Goal: Find specific page/section: Find specific page/section

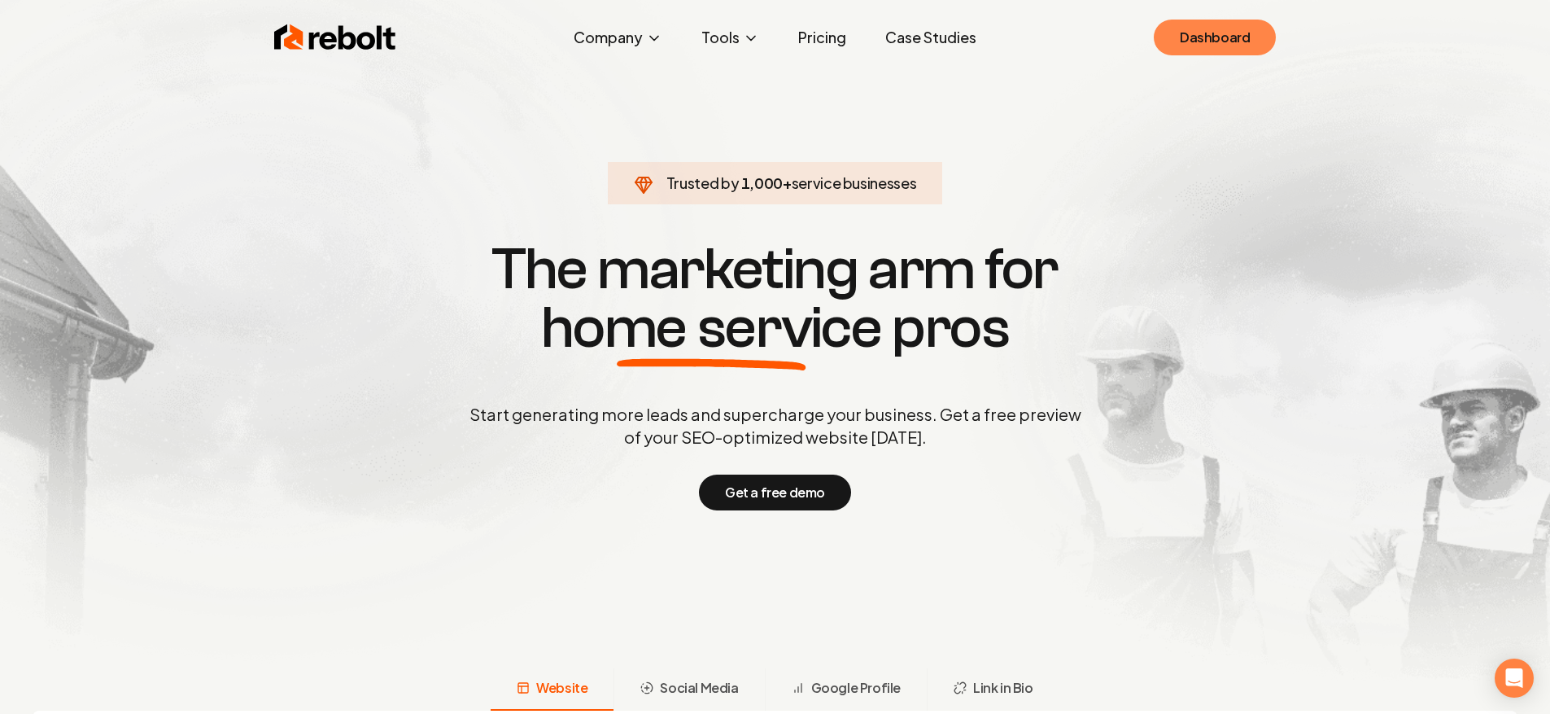
click at [1227, 34] on link "Dashboard" at bounding box center [1215, 38] width 122 height 36
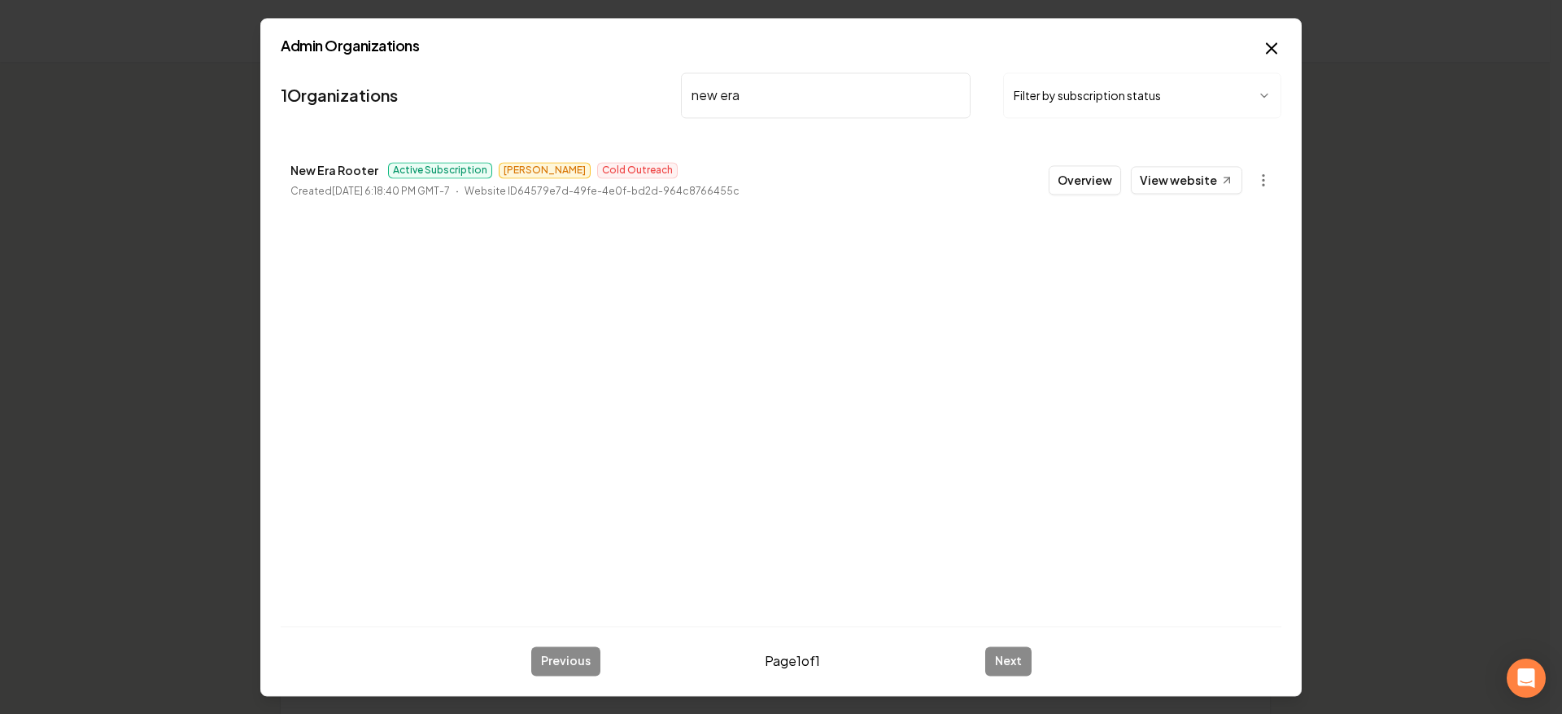
type input "new era"
drag, startPoint x: 818, startPoint y: 190, endPoint x: 228, endPoint y: 129, distance: 593.1
click at [140, 116] on body "Organization Rebolt Site Builder 2704 companies Add New Business Logo Company N…" at bounding box center [775, 357] width 1550 height 714
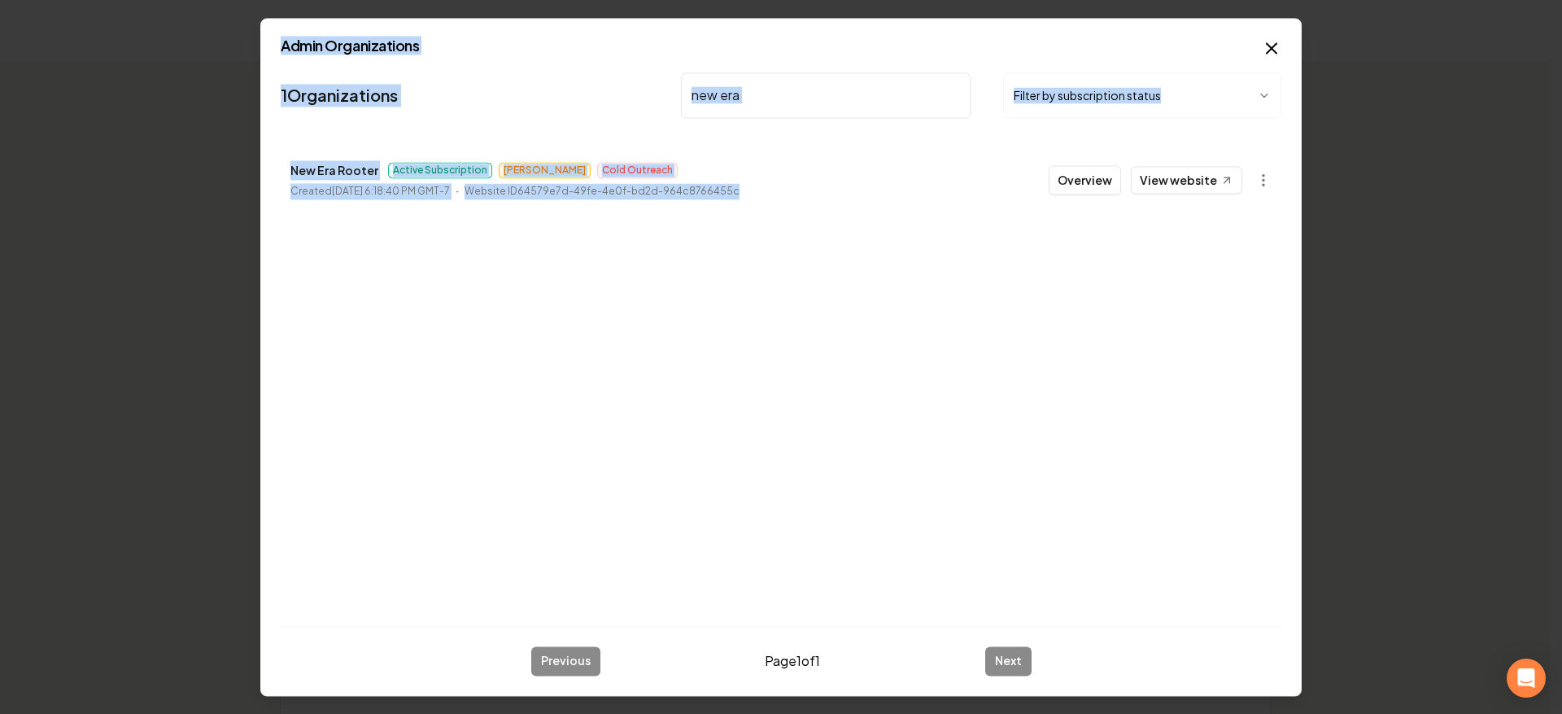
click at [657, 247] on div "1 Organizations new era Filter by subscription status New Era Rooter Active Sub…" at bounding box center [781, 339] width 1001 height 547
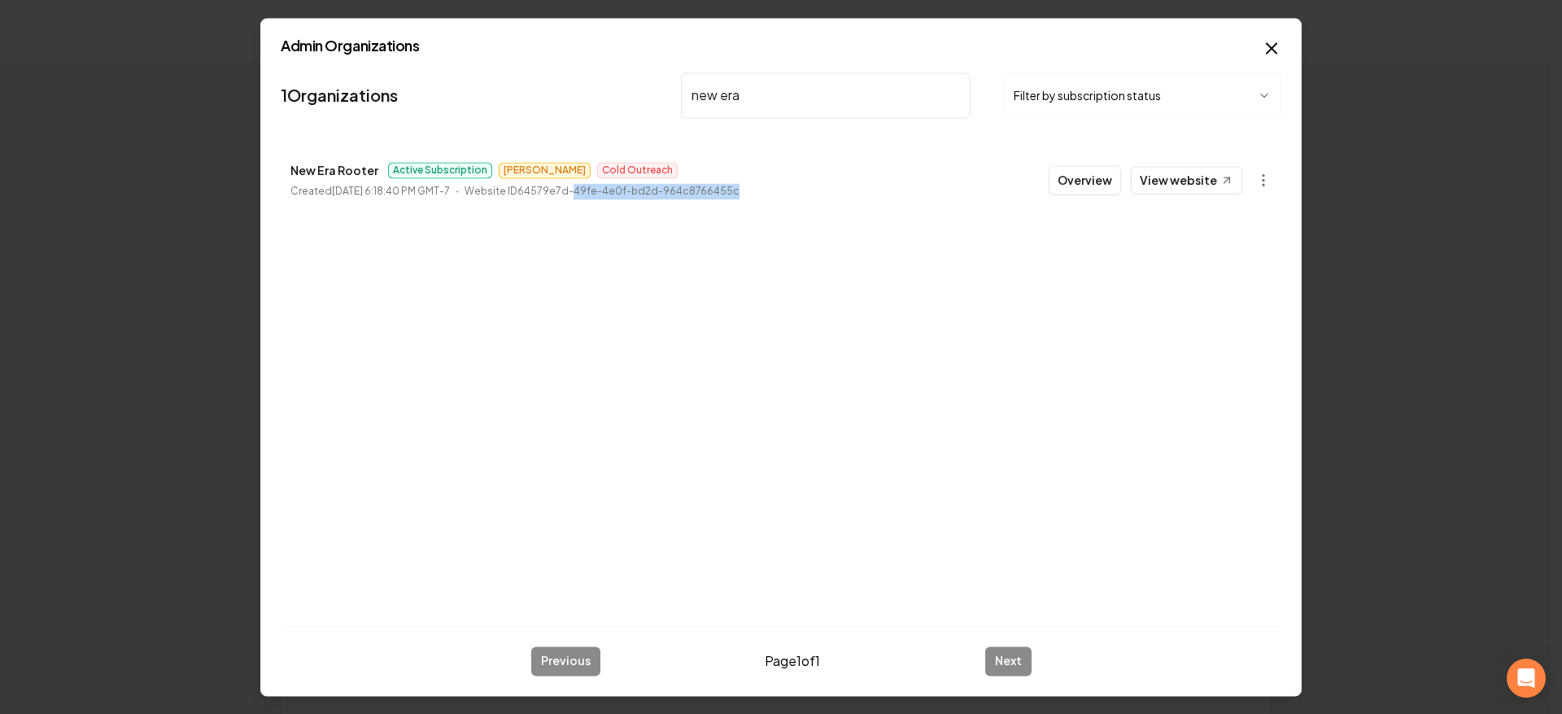
drag, startPoint x: 794, startPoint y: 202, endPoint x: 422, endPoint y: 164, distance: 373.8
click at [422, 164] on li "New Era Rooter Active Subscription [PERSON_NAME] Outreach Created [DATE] 6:18:4…" at bounding box center [781, 180] width 1001 height 72
click at [700, 235] on div "1 Organizations new era Filter by subscription status New Era Rooter Active Sub…" at bounding box center [781, 339] width 1001 height 547
